Goal: Navigation & Orientation: Find specific page/section

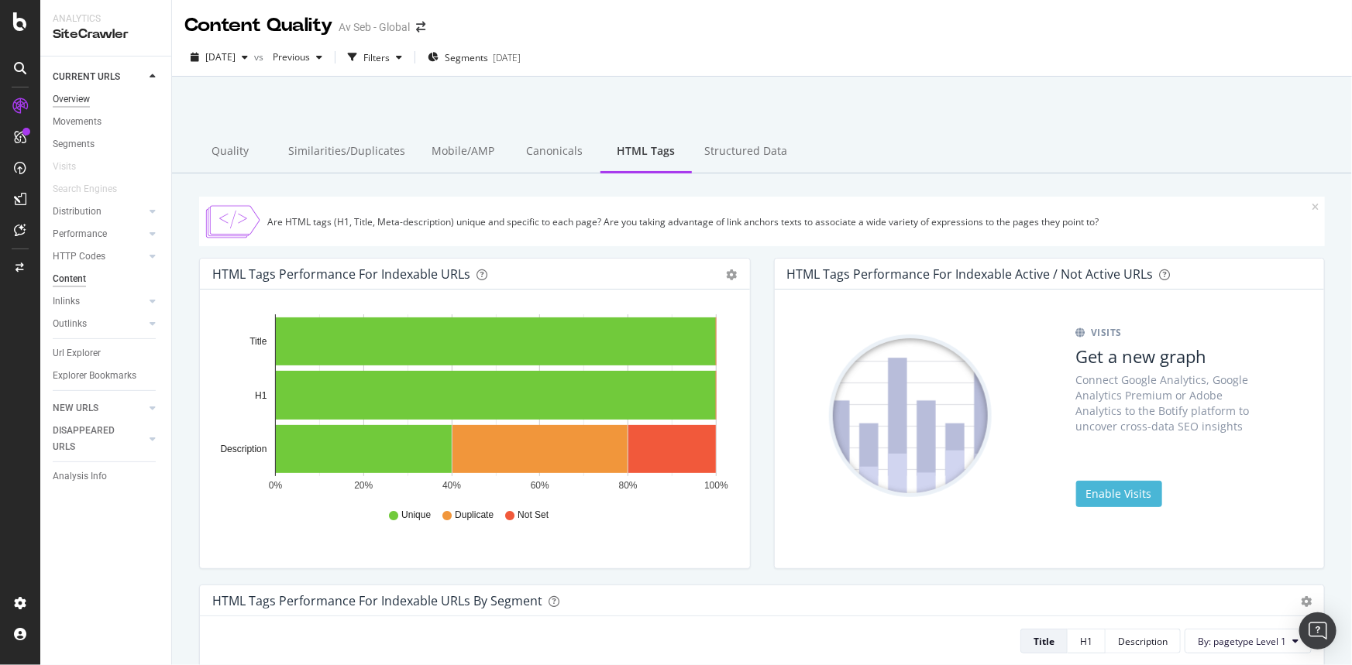
click at [71, 98] on div "Overview" at bounding box center [71, 99] width 37 height 16
